Goal: Information Seeking & Learning: Understand process/instructions

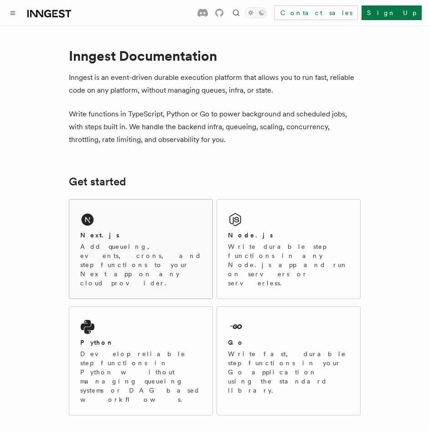
click at [112, 232] on div "Next.js" at bounding box center [140, 235] width 121 height 10
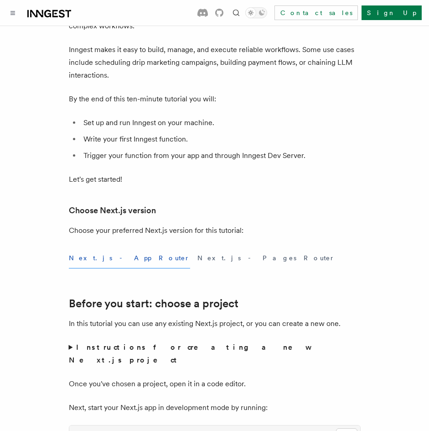
scroll to position [182, 0]
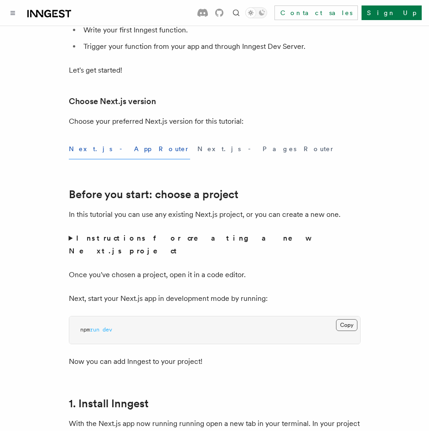
click at [352, 319] on button "Copy Copied" at bounding box center [346, 325] width 21 height 12
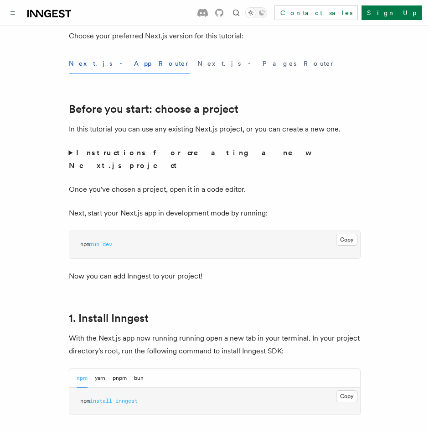
scroll to position [365, 0]
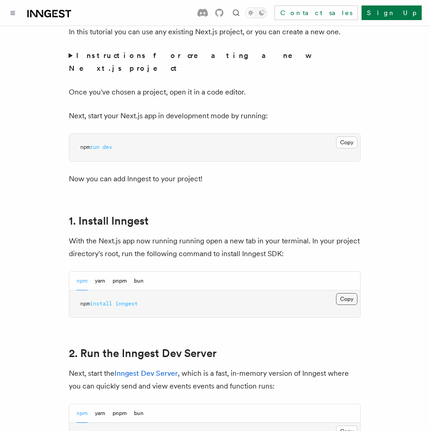
click at [348, 293] on button "Copy Copied" at bounding box center [346, 299] width 21 height 12
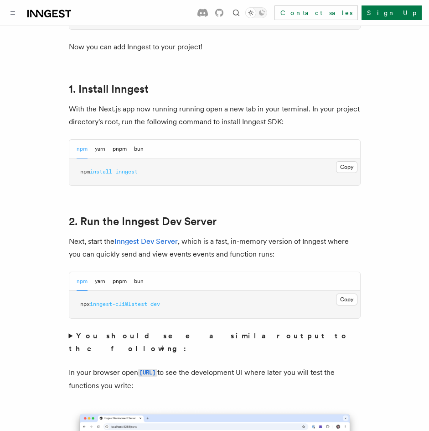
scroll to position [502, 0]
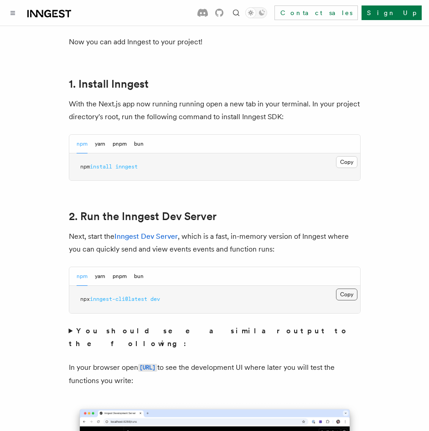
click at [344, 288] on button "Copy Copied" at bounding box center [346, 294] width 21 height 12
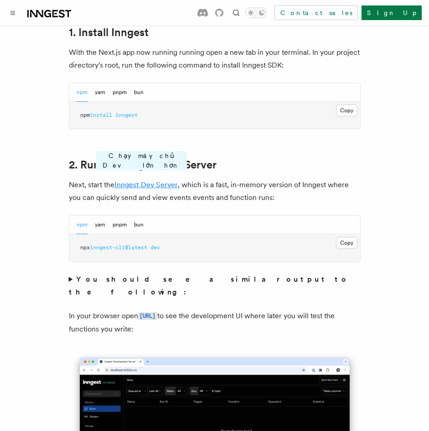
scroll to position [593, 0]
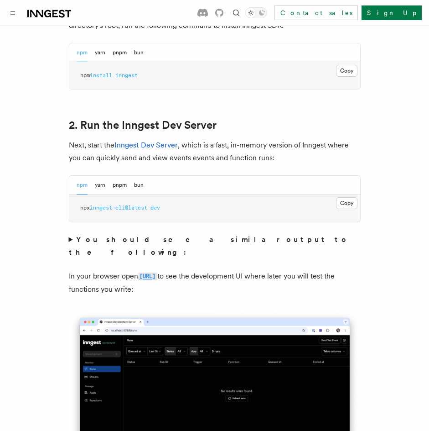
click at [157, 272] on code "http://localhost:8288" at bounding box center [147, 276] width 19 height 8
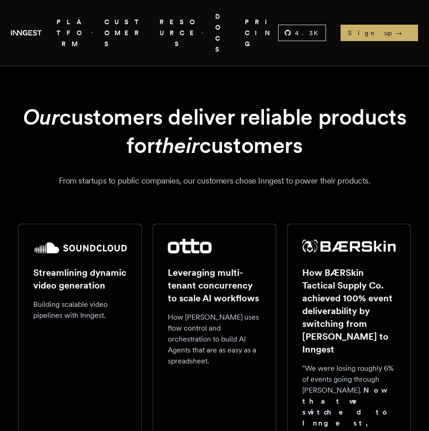
click at [19, 27] on icon ".cls-1 { fill: #FAFAF9; }" at bounding box center [26, 32] width 31 height 11
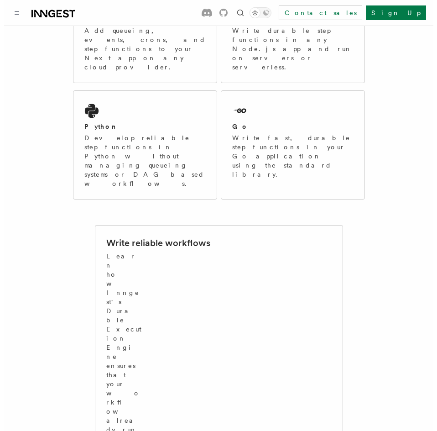
scroll to position [137, 0]
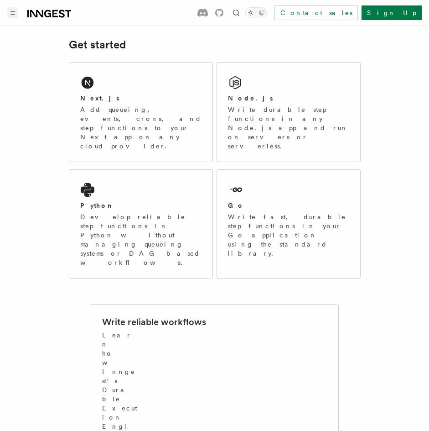
click at [15, 15] on button "Toggle navigation" at bounding box center [12, 12] width 11 height 11
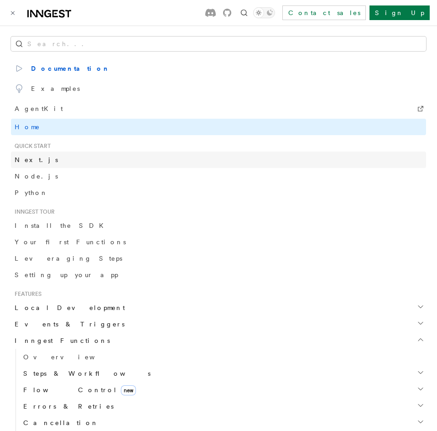
click at [38, 160] on link "Next.js" at bounding box center [218, 159] width 415 height 16
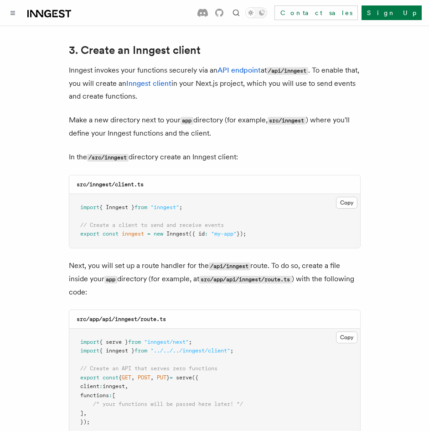
scroll to position [1095, 0]
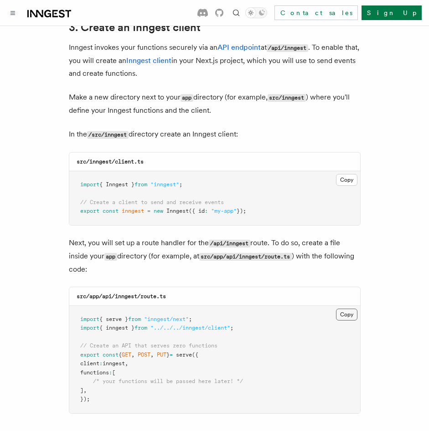
click at [343, 308] on button "Copy Copied" at bounding box center [346, 314] width 21 height 12
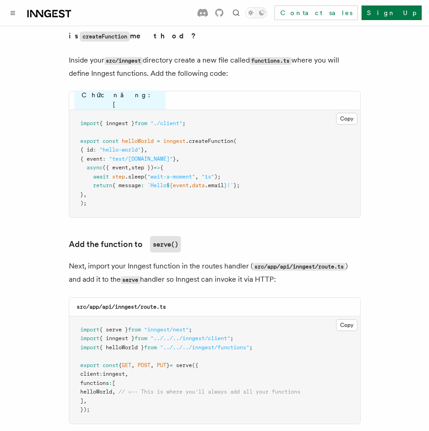
scroll to position [1642, 0]
click at [353, 112] on button "Copy Copied" at bounding box center [346, 118] width 21 height 12
